Goal: Task Accomplishment & Management: Manage account settings

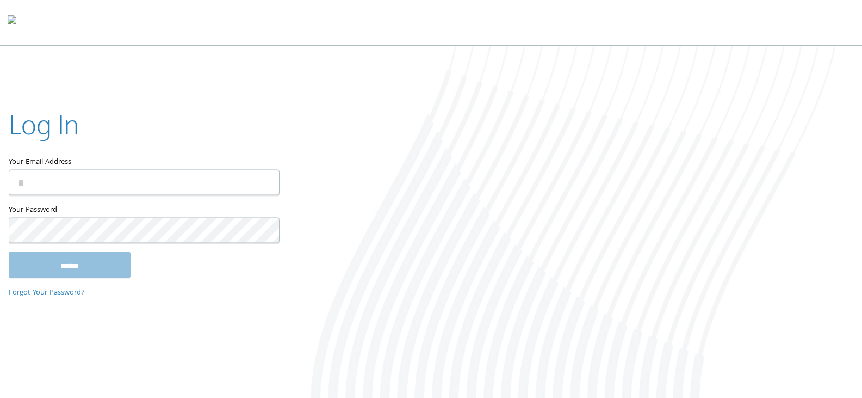
type input "**********"
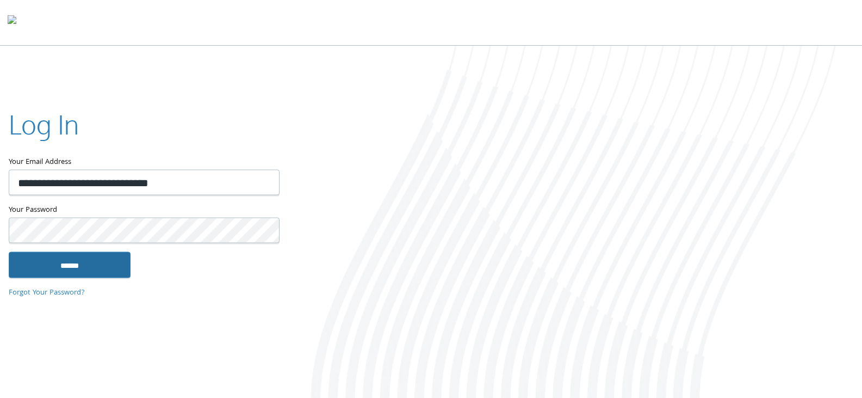
click at [72, 273] on input "******" at bounding box center [70, 264] width 122 height 26
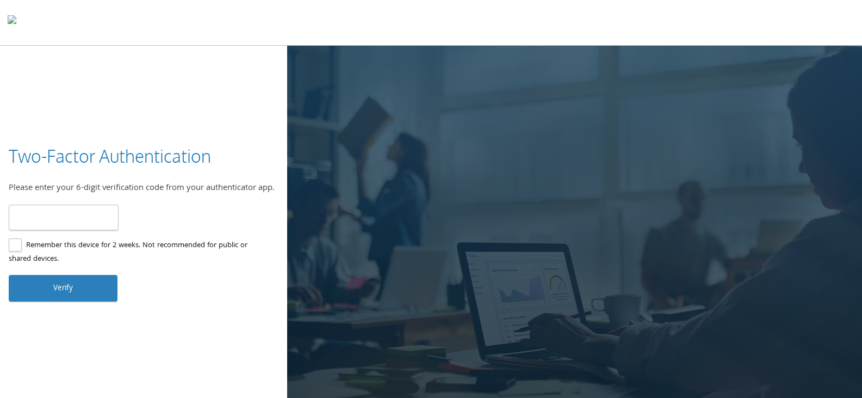
type input "******"
